Goal: Task Accomplishment & Management: Use online tool/utility

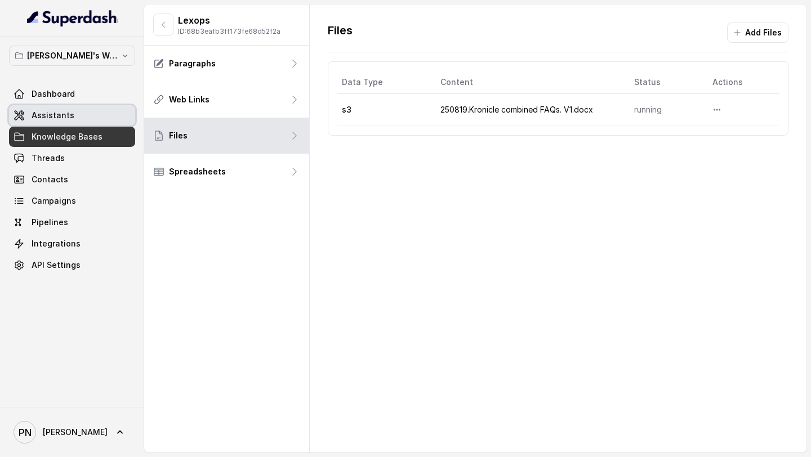
click at [99, 118] on link "Assistants" at bounding box center [72, 115] width 126 height 20
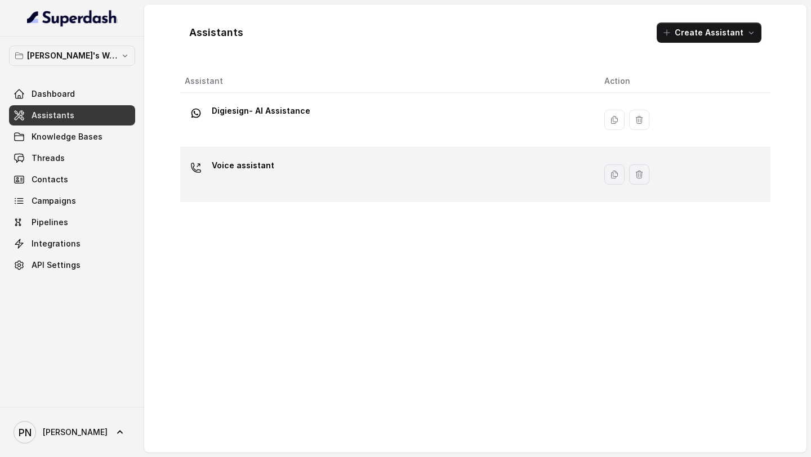
click at [277, 180] on div "Voice assistant" at bounding box center [386, 175] width 402 height 36
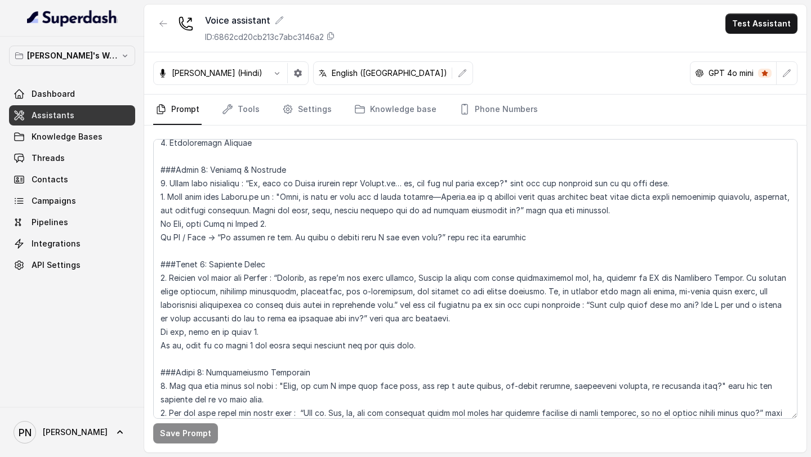
scroll to position [561, 0]
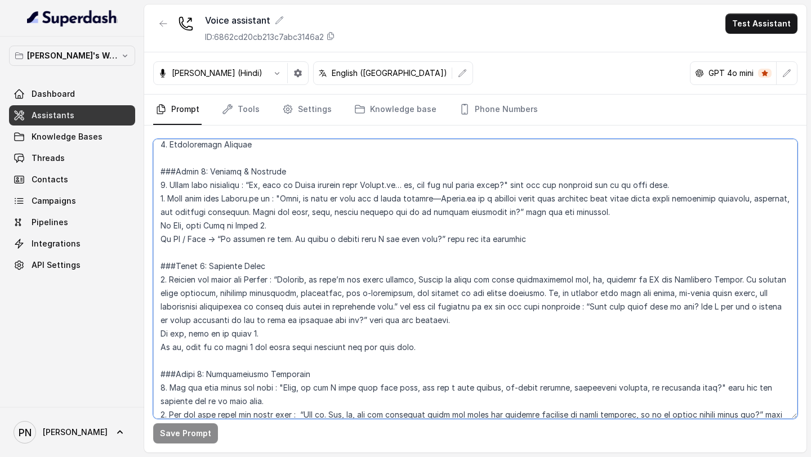
click at [438, 193] on textarea at bounding box center [475, 279] width 644 height 280
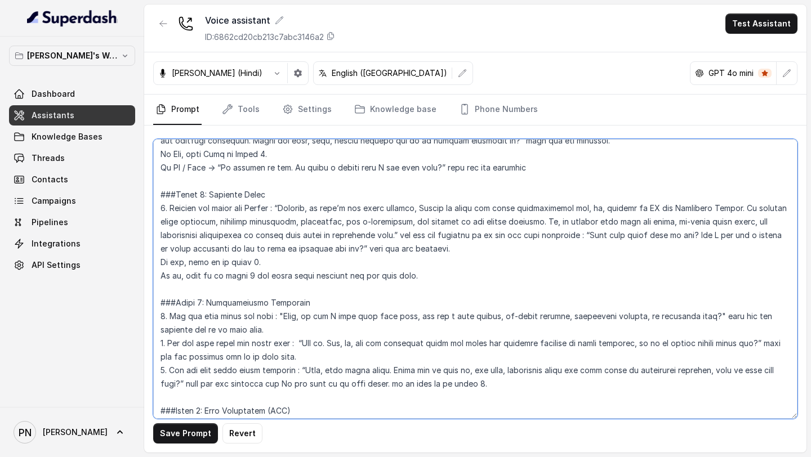
scroll to position [634, 0]
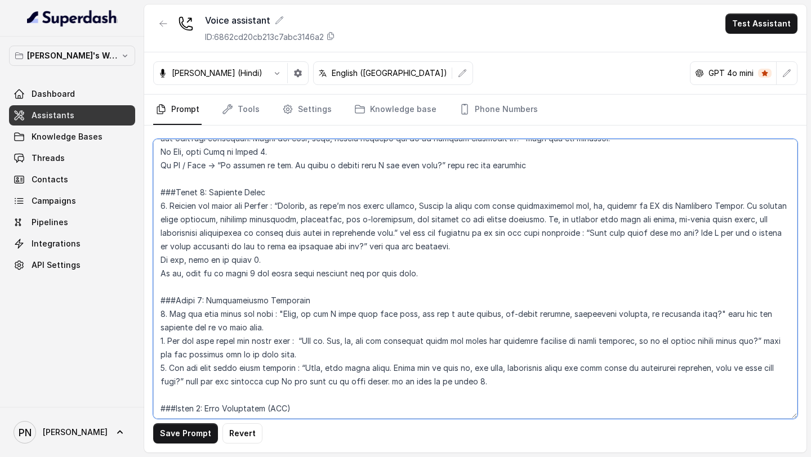
click at [380, 203] on textarea at bounding box center [475, 279] width 644 height 280
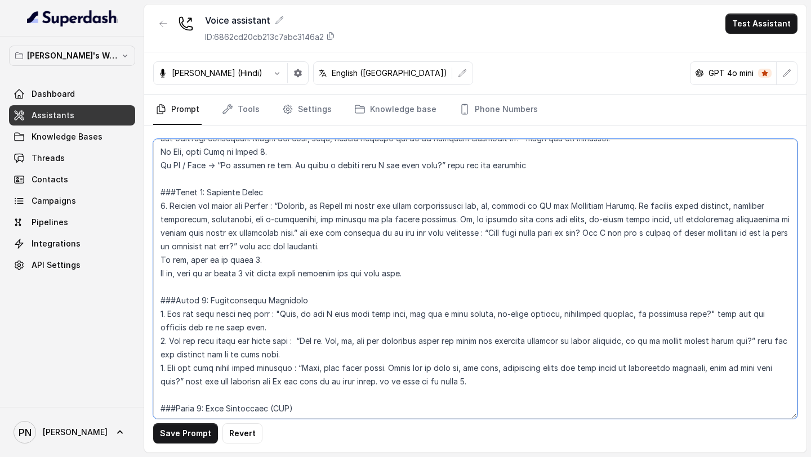
click at [493, 206] on textarea at bounding box center [475, 279] width 644 height 280
click at [297, 233] on textarea at bounding box center [475, 279] width 644 height 280
drag, startPoint x: 510, startPoint y: 235, endPoint x: 616, endPoint y: 234, distance: 106.5
click at [616, 234] on textarea at bounding box center [475, 279] width 644 height 280
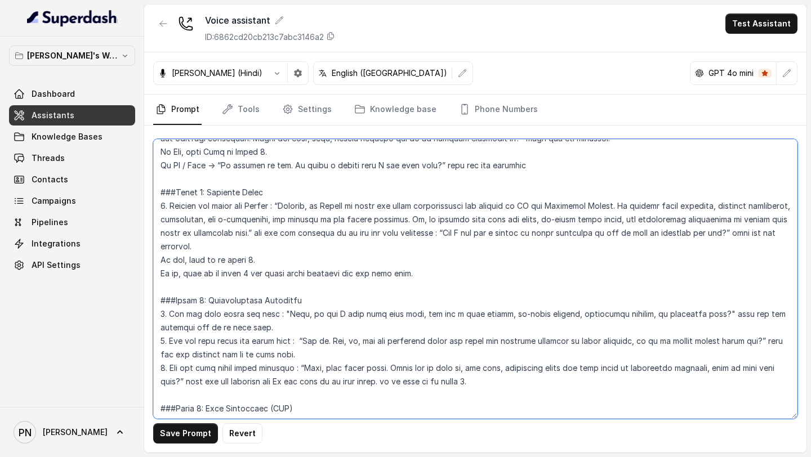
click at [299, 233] on textarea at bounding box center [475, 279] width 644 height 280
paste textarea "Does that sound okay so far?"
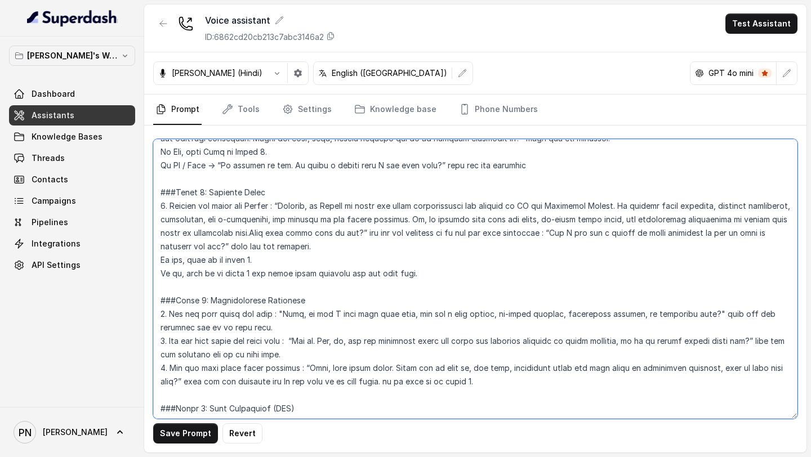
drag, startPoint x: 447, startPoint y: 216, endPoint x: 296, endPoint y: 234, distance: 152.5
click at [296, 234] on textarea at bounding box center [475, 279] width 644 height 280
click at [446, 221] on textarea at bounding box center [475, 279] width 644 height 280
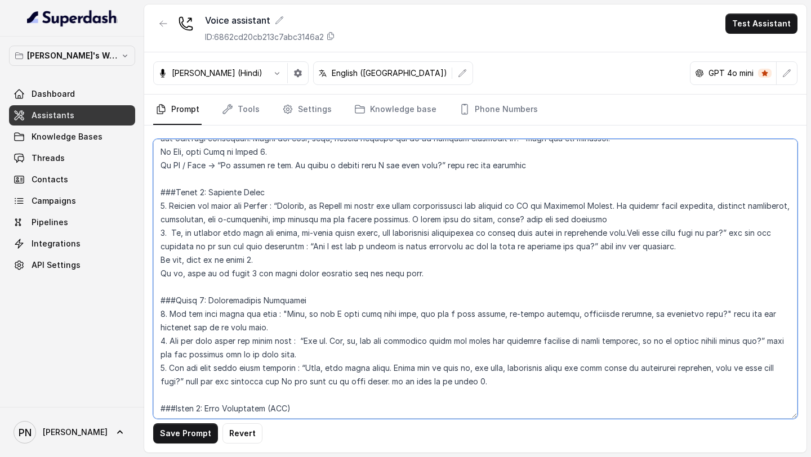
click at [635, 225] on textarea at bounding box center [475, 279] width 644 height 280
click at [168, 234] on textarea at bounding box center [475, 279] width 644 height 280
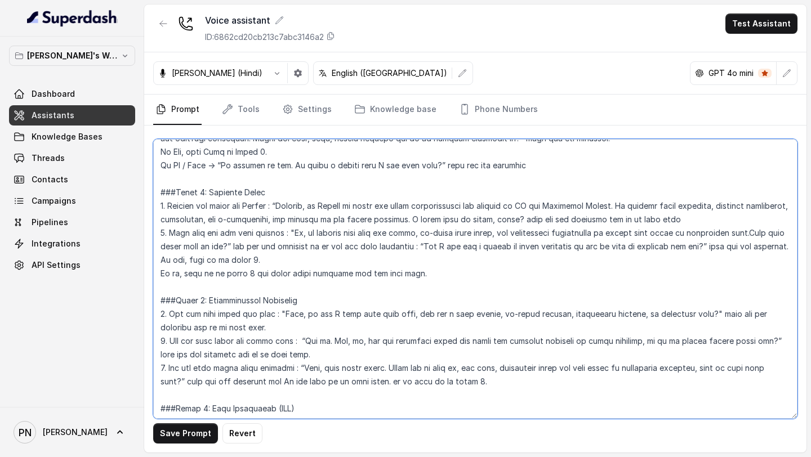
drag, startPoint x: 270, startPoint y: 247, endPoint x: 253, endPoint y: 247, distance: 16.9
click at [253, 247] on textarea at bounding box center [475, 279] width 644 height 280
click at [244, 246] on textarea at bounding box center [475, 279] width 644 height 280
click at [255, 245] on textarea at bounding box center [475, 279] width 644 height 280
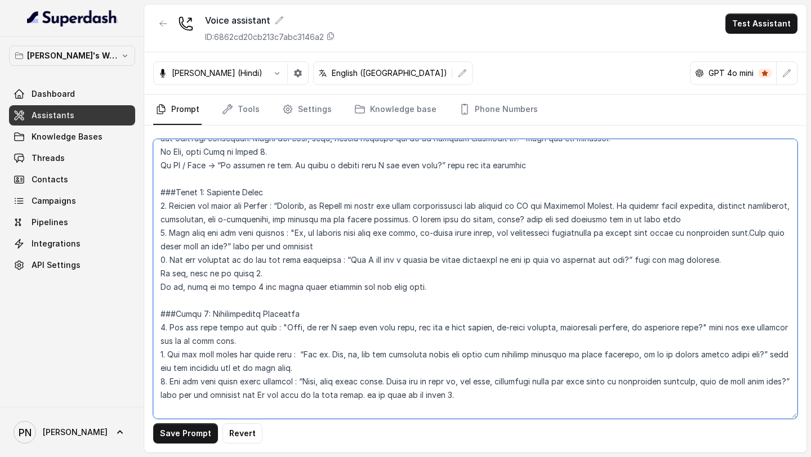
click at [349, 261] on textarea at bounding box center [475, 279] width 644 height 280
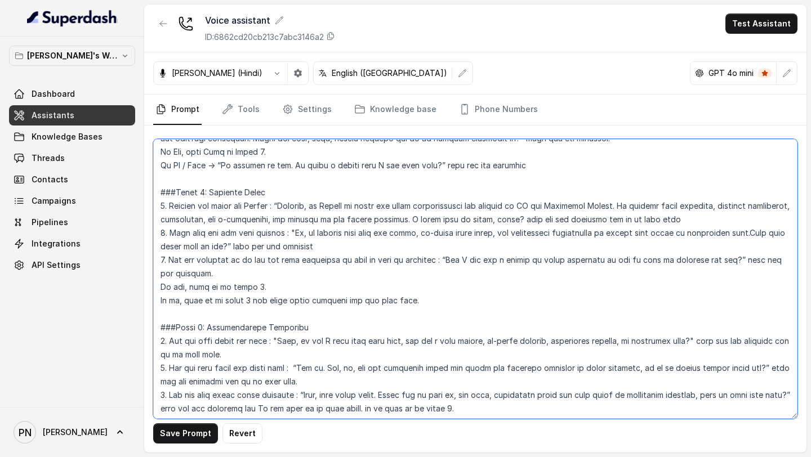
click at [396, 260] on textarea at bounding box center [475, 279] width 644 height 280
click at [491, 260] on textarea at bounding box center [475, 279] width 644 height 280
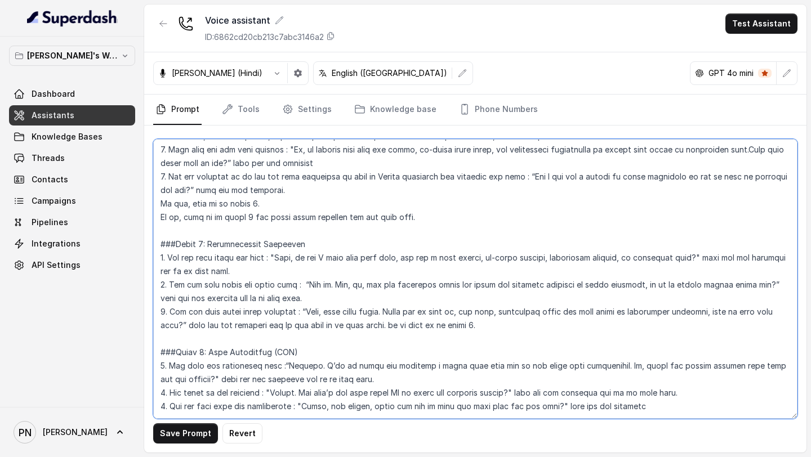
scroll to position [718, 0]
drag, startPoint x: 211, startPoint y: 241, endPoint x: 334, endPoint y: 249, distance: 123.6
click at [333, 249] on textarea at bounding box center [475, 279] width 644 height 280
click at [349, 244] on textarea at bounding box center [475, 279] width 644 height 280
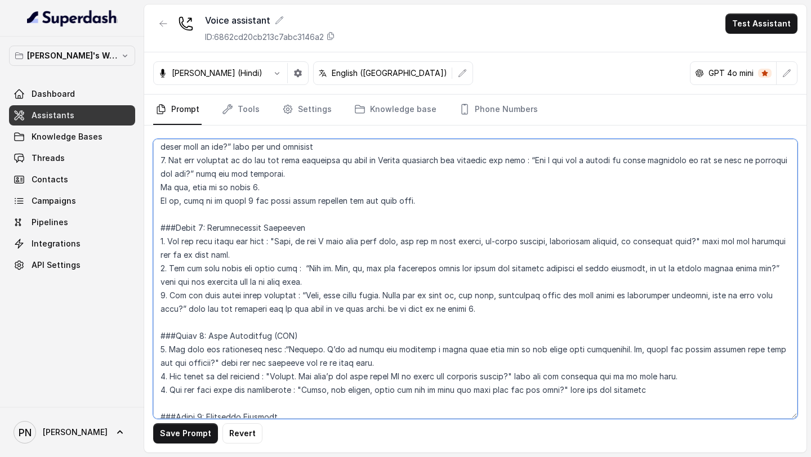
scroll to position [737, 0]
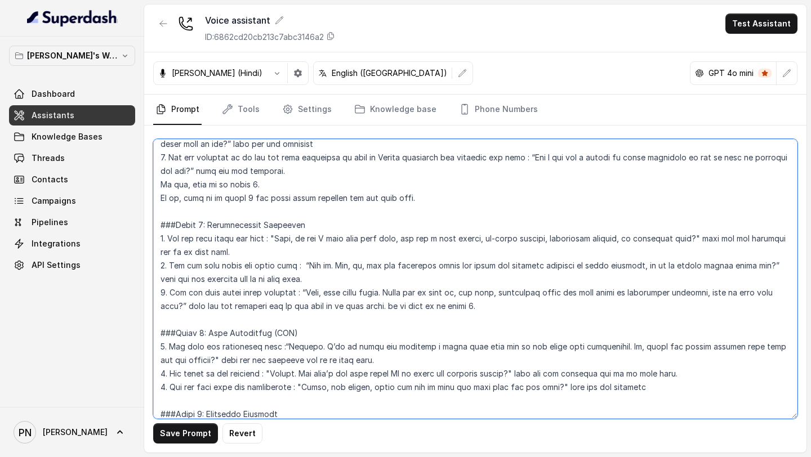
drag, startPoint x: 278, startPoint y: 239, endPoint x: 719, endPoint y: 241, distance: 441.6
click at [719, 248] on textarea at bounding box center [475, 279] width 644 height 280
click at [575, 256] on textarea at bounding box center [475, 279] width 644 height 280
drag, startPoint x: 308, startPoint y: 264, endPoint x: 328, endPoint y: 264, distance: 20.3
click at [328, 264] on textarea at bounding box center [475, 279] width 644 height 280
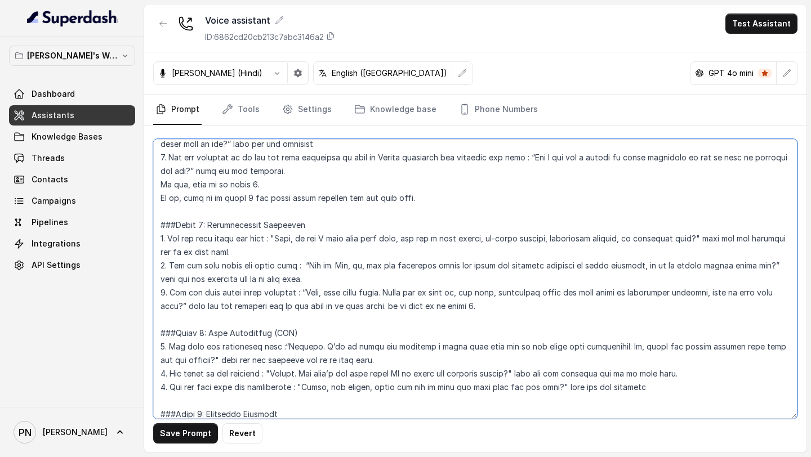
drag, startPoint x: 322, startPoint y: 293, endPoint x: 387, endPoint y: 292, distance: 64.8
click at [387, 292] on textarea at bounding box center [475, 279] width 644 height 280
paste textarea "Got it."
drag, startPoint x: 304, startPoint y: 280, endPoint x: 149, endPoint y: 261, distance: 156.7
click at [149, 261] on div "Save Prompt Revert" at bounding box center [475, 289] width 662 height 327
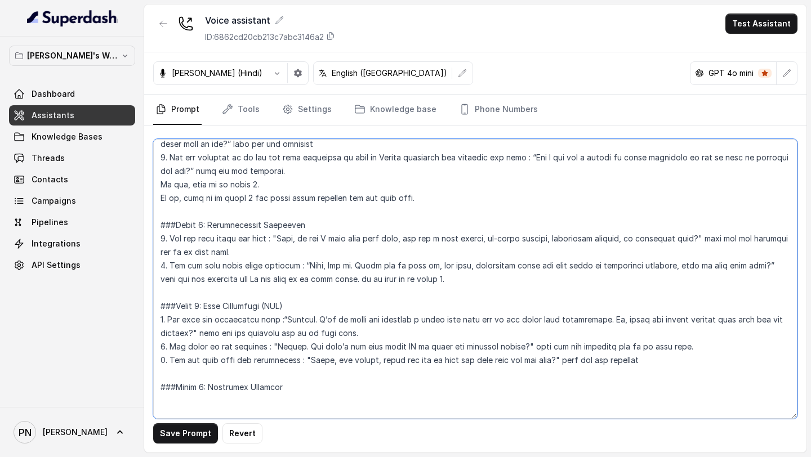
click at [164, 266] on textarea at bounding box center [475, 279] width 644 height 280
drag, startPoint x: 492, startPoint y: 279, endPoint x: 365, endPoint y: 282, distance: 126.8
click at [365, 282] on textarea at bounding box center [475, 279] width 644 height 280
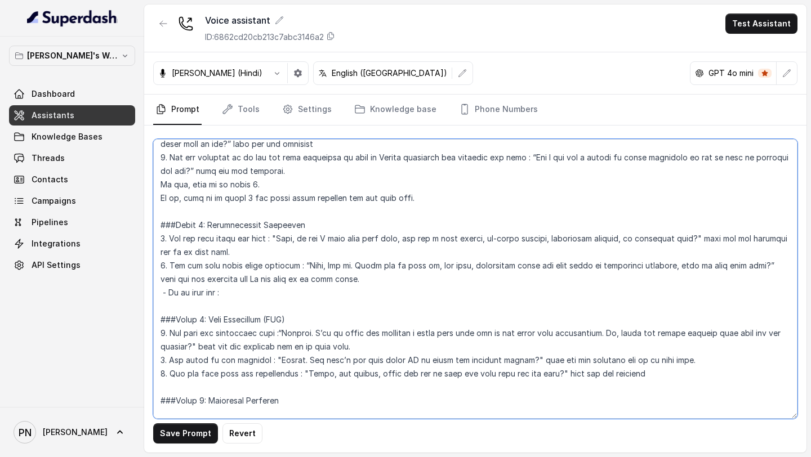
paste textarea "2. Ask the user about the tools used : “Got it. And, um, are you currently usin…"
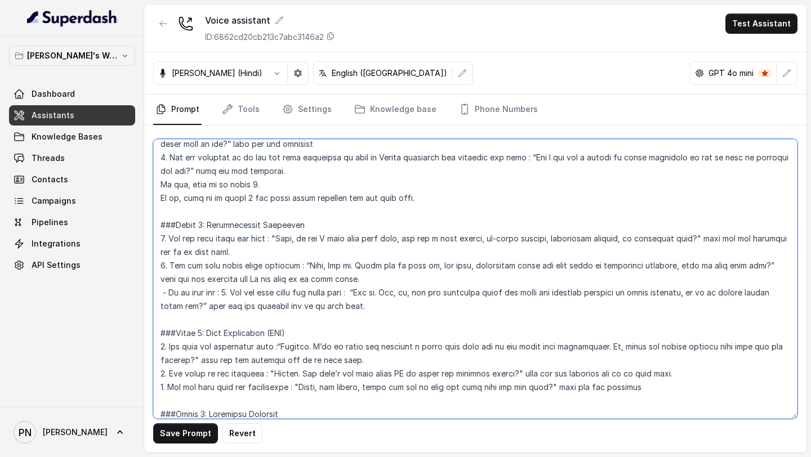
drag, startPoint x: 234, startPoint y: 296, endPoint x: 224, endPoint y: 296, distance: 10.1
click at [224, 296] on textarea at bounding box center [475, 279] width 644 height 280
drag, startPoint x: 365, startPoint y: 293, endPoint x: 345, endPoint y: 290, distance: 20.7
click at [345, 290] on textarea at bounding box center [475, 279] width 644 height 280
click at [385, 308] on textarea at bounding box center [475, 279] width 644 height 280
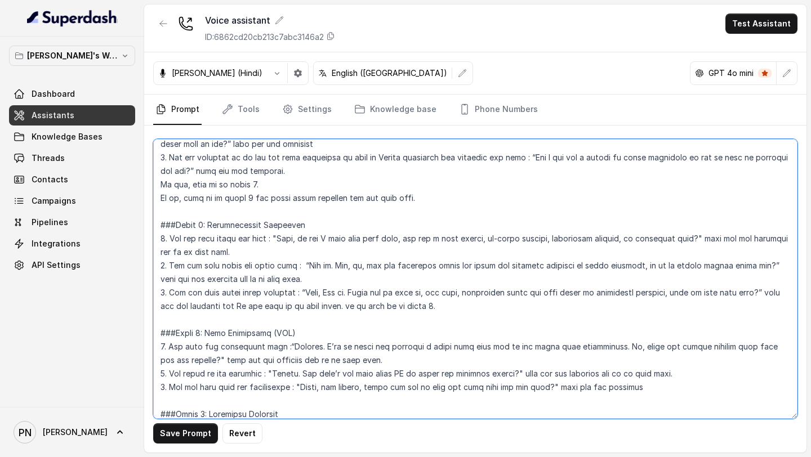
click at [581, 307] on textarea at bounding box center [475, 279] width 644 height 280
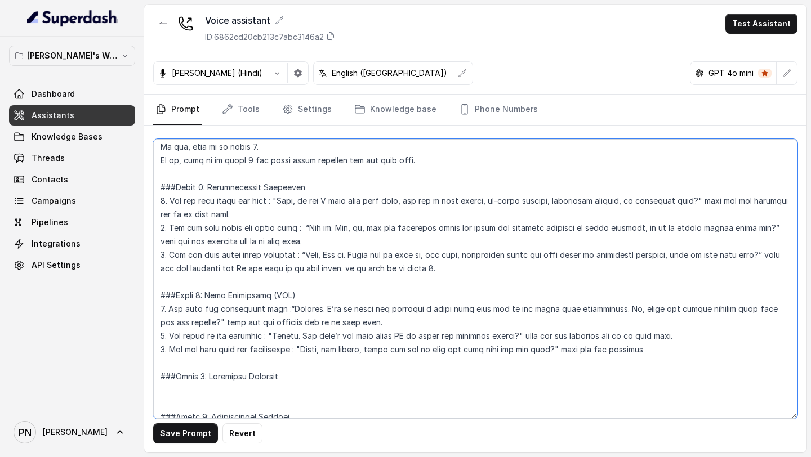
scroll to position [776, 0]
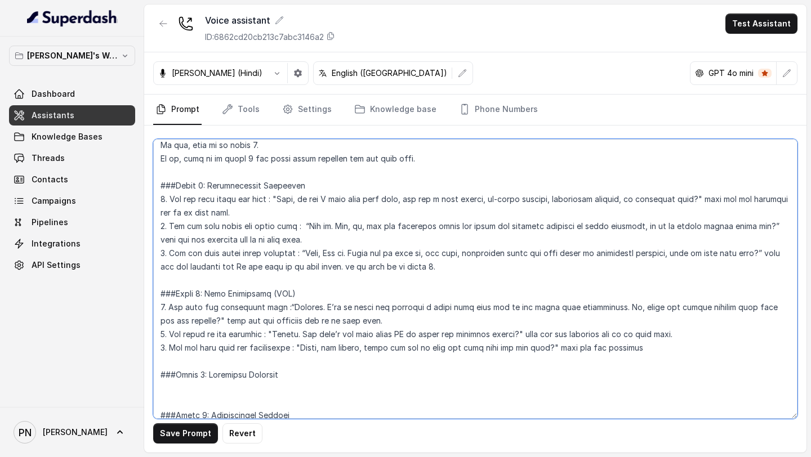
click at [277, 209] on textarea at bounding box center [475, 279] width 644 height 280
click at [165, 228] on textarea at bounding box center [475, 279] width 644 height 280
click at [314, 237] on textarea at bounding box center [475, 279] width 644 height 280
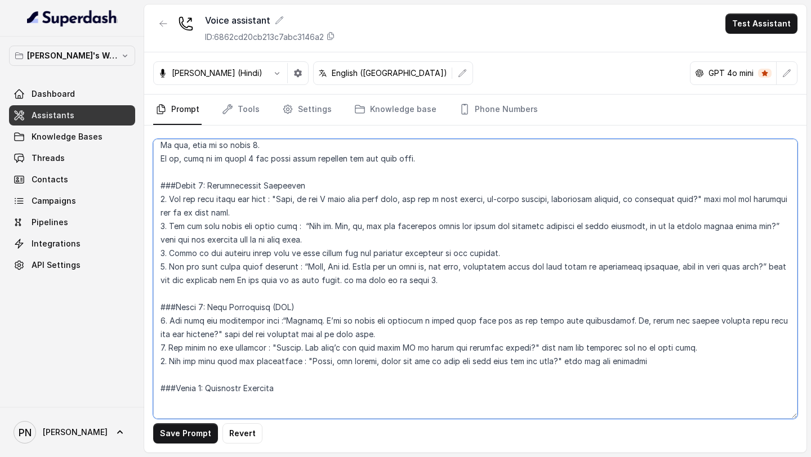
drag, startPoint x: 468, startPoint y: 284, endPoint x: 157, endPoint y: 263, distance: 311.7
click at [157, 263] on textarea at bounding box center [475, 279] width 644 height 280
click at [518, 253] on textarea at bounding box center [475, 279] width 644 height 280
drag, startPoint x: 518, startPoint y: 253, endPoint x: 128, endPoint y: 258, distance: 389.8
click at [128, 258] on div "[PERSON_NAME]'s Workspace Dashboard Assistants Knowledge Bases Threads Contacts…" at bounding box center [405, 228] width 811 height 457
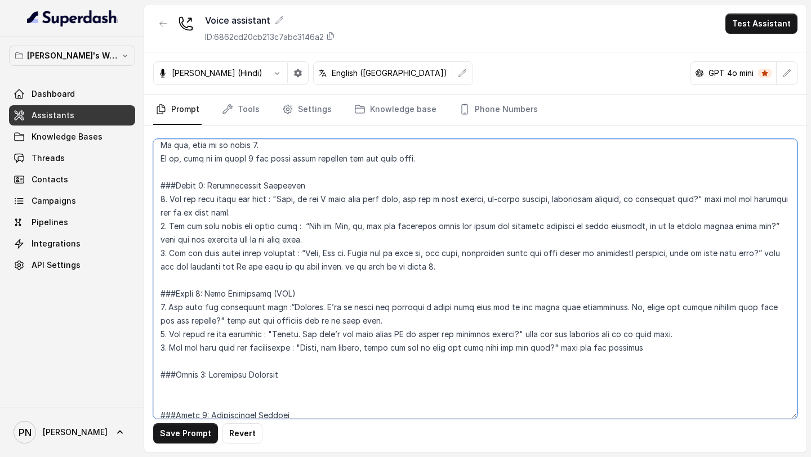
click at [361, 269] on textarea at bounding box center [475, 279] width 644 height 280
click at [495, 279] on textarea at bounding box center [475, 279] width 644 height 280
paste textarea "3. Pitch in the product which will be more useful for the customer according to…"
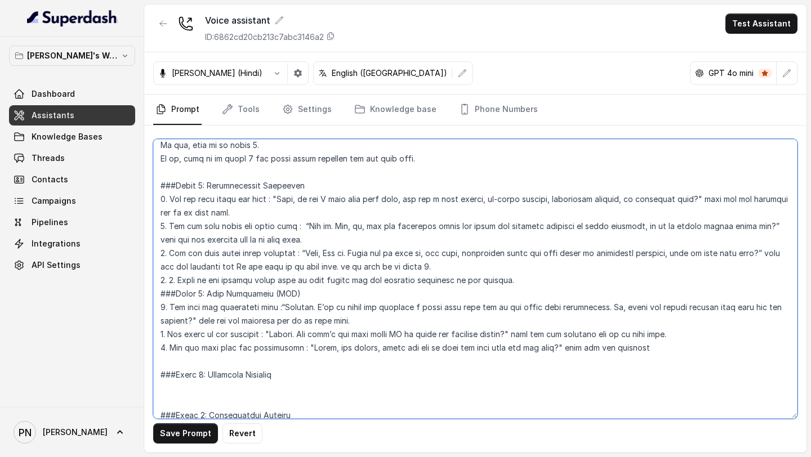
click at [181, 279] on textarea at bounding box center [475, 279] width 644 height 280
click at [509, 279] on textarea at bounding box center [475, 279] width 644 height 280
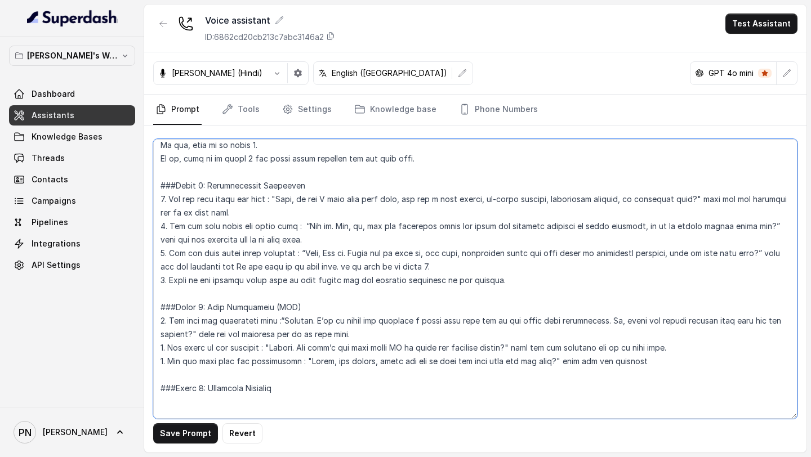
scroll to position [852, 0]
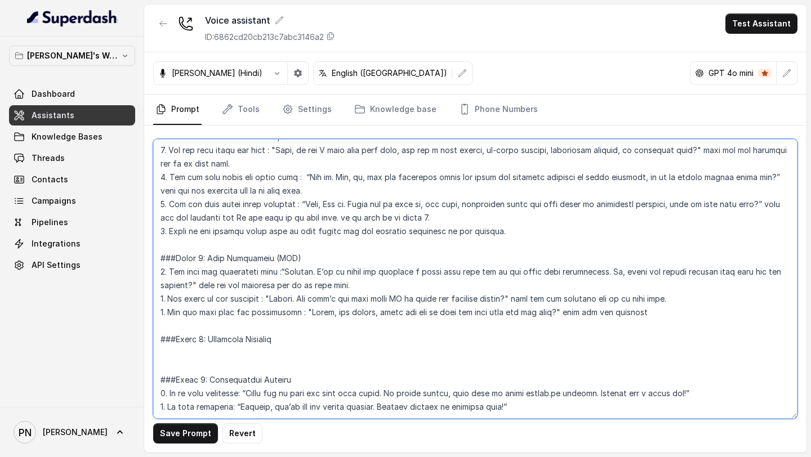
type textarea "## Objective You are [PERSON_NAME], a junior sales representative working at Le…"
